Goal: Transaction & Acquisition: Purchase product/service

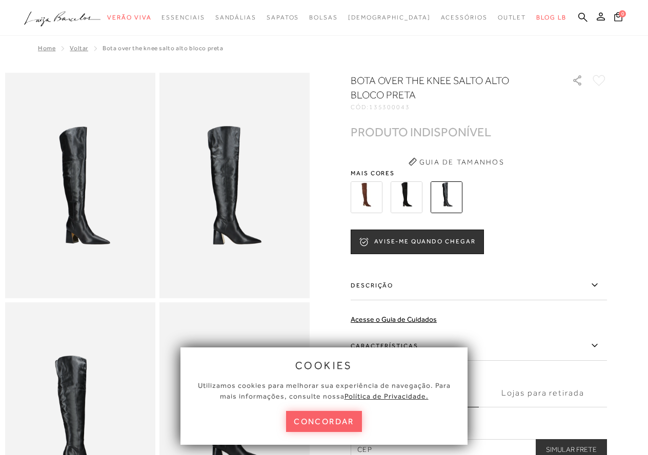
scroll to position [103, 0]
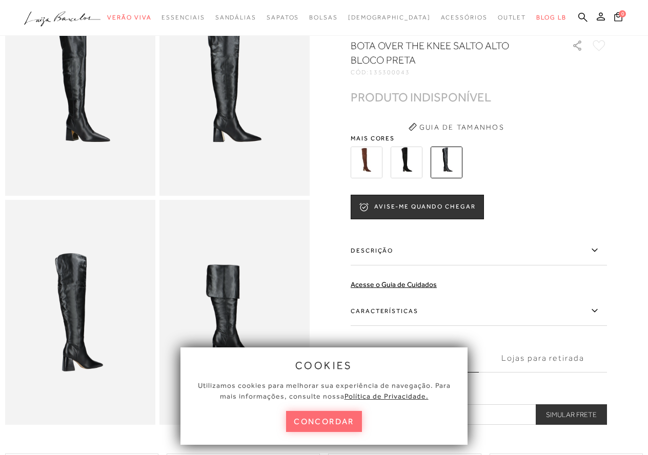
click at [326, 424] on button "concordar" at bounding box center [324, 421] width 76 height 21
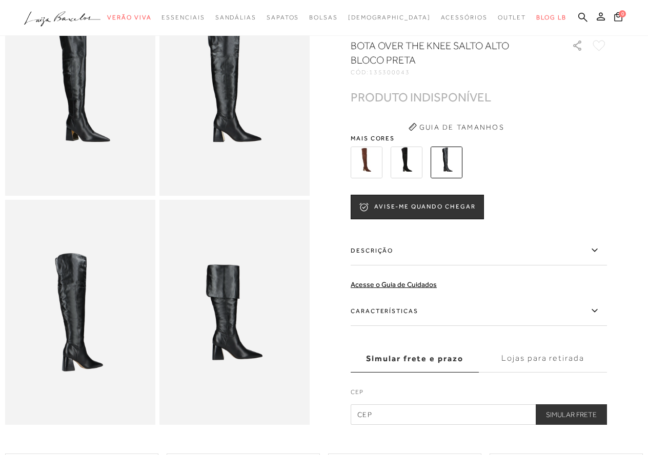
click at [599, 257] on icon at bounding box center [595, 250] width 12 height 13
click at [0, 0] on input "Descrição" at bounding box center [0, 0] width 0 height 0
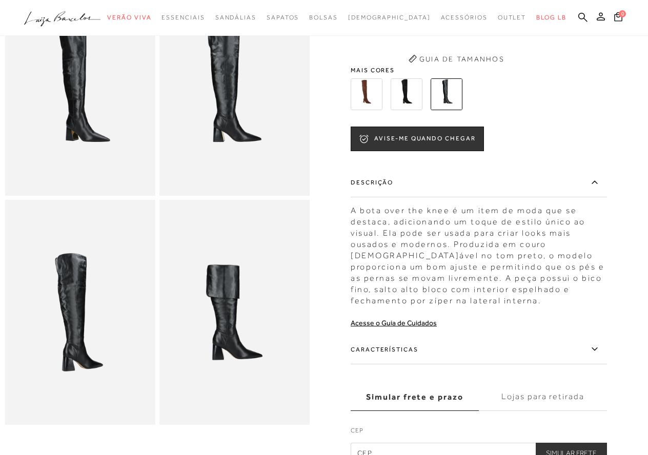
scroll to position [0, 0]
click at [599, 350] on icon at bounding box center [595, 349] width 12 height 13
click at [0, 0] on input "Características" at bounding box center [0, 0] width 0 height 0
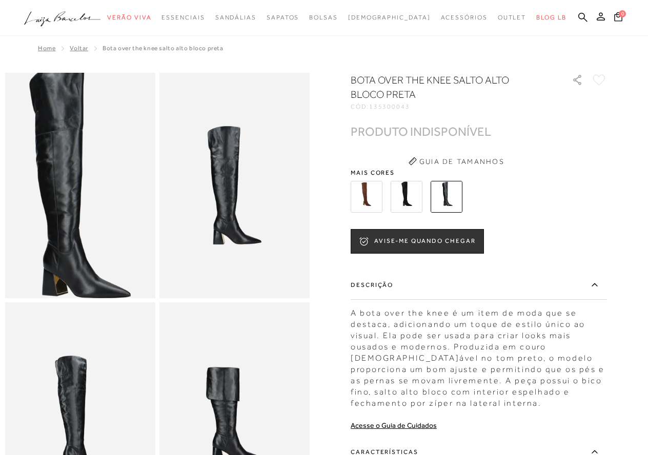
click at [88, 194] on img at bounding box center [71, 180] width 301 height 451
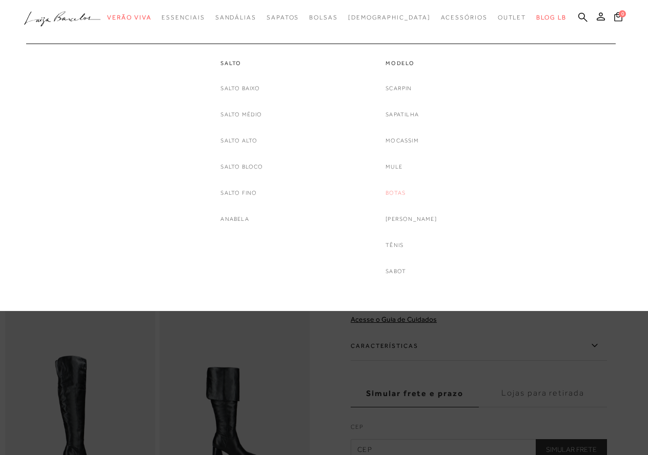
click at [401, 193] on link "Botas" at bounding box center [396, 193] width 20 height 11
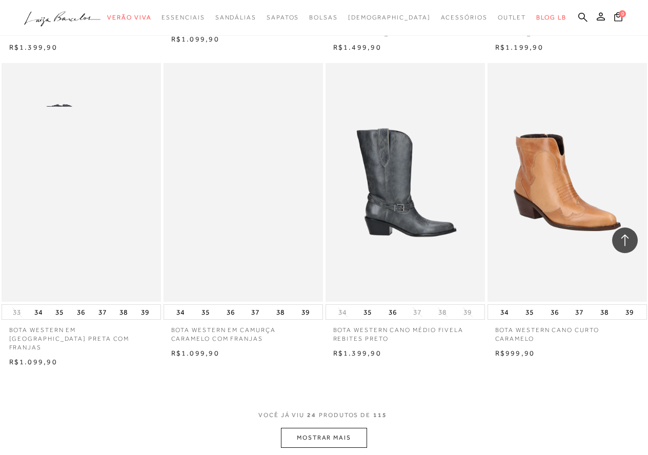
scroll to position [1641, 0]
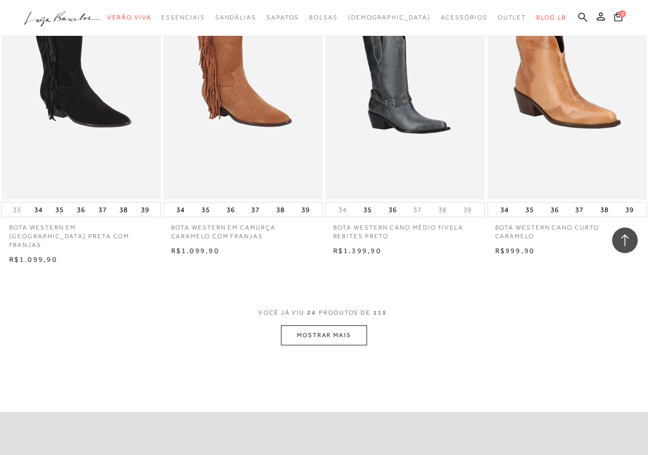
click at [321, 326] on button "MOSTRAR MAIS" at bounding box center [324, 336] width 86 height 20
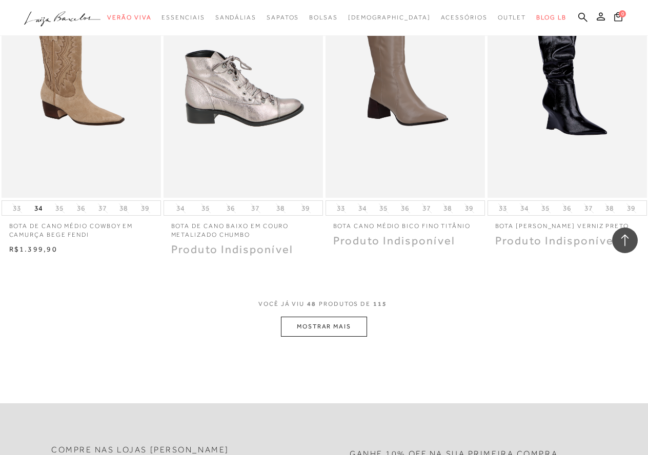
scroll to position [3642, 0]
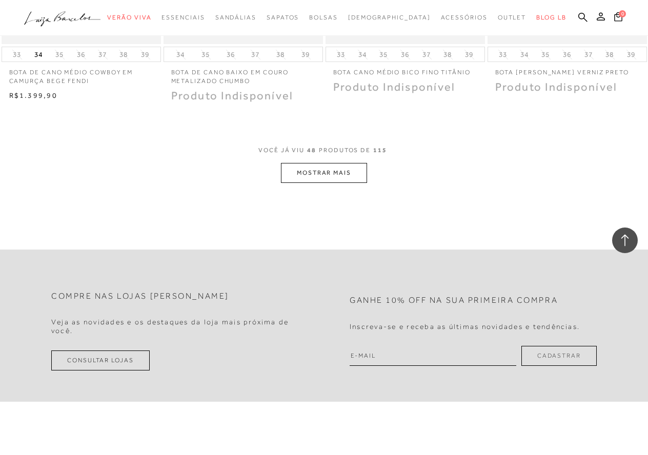
click at [299, 167] on button "MOSTRAR MAIS" at bounding box center [324, 173] width 86 height 20
